Goal: Find specific page/section: Find specific page/section

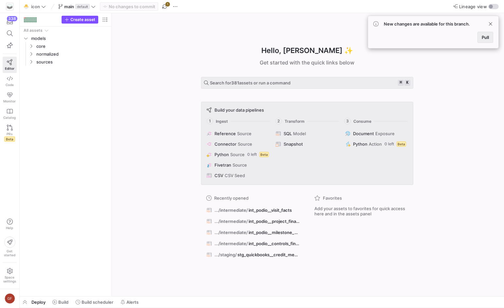
click at [484, 37] on span "Pull" at bounding box center [484, 37] width 7 height 5
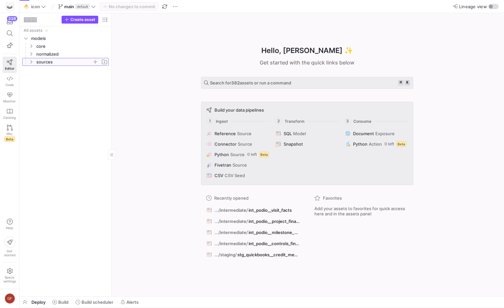
click at [38, 64] on span "sources" at bounding box center [64, 62] width 56 height 8
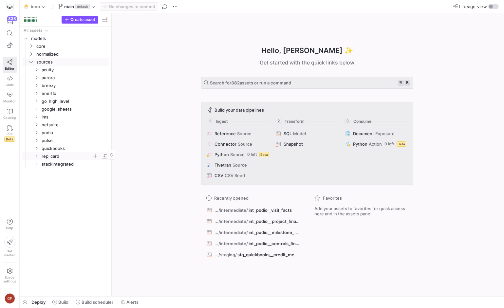
click at [58, 158] on span "rep_card" at bounding box center [67, 156] width 50 height 8
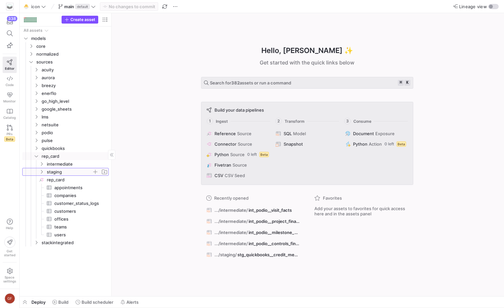
click at [56, 171] on span "staging" at bounding box center [69, 172] width 45 height 8
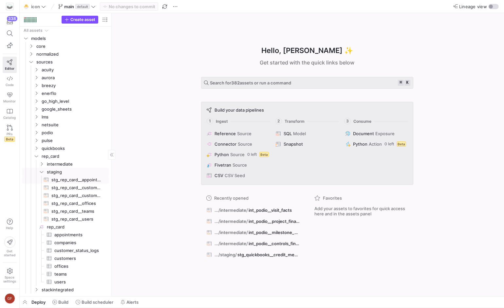
click at [82, 180] on span "stg_rep_card__appointments​​​​​​​​​​" at bounding box center [76, 180] width 50 height 8
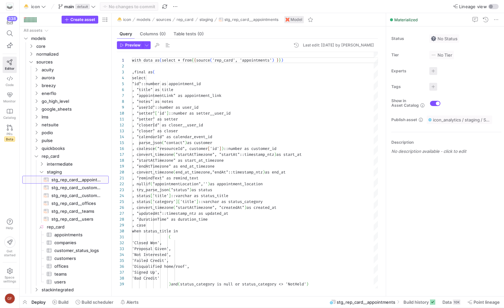
scroll to position [59, 0]
